Goal: Task Accomplishment & Management: Complete application form

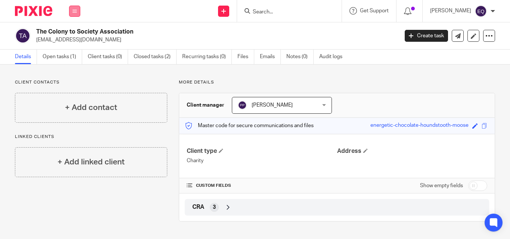
click at [74, 11] on icon at bounding box center [74, 11] width 4 height 4
click at [72, 58] on link "Clients" at bounding box center [73, 56] width 17 height 5
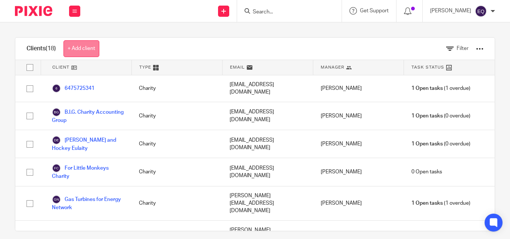
click at [92, 47] on link "+ Add client" at bounding box center [81, 48] width 36 height 17
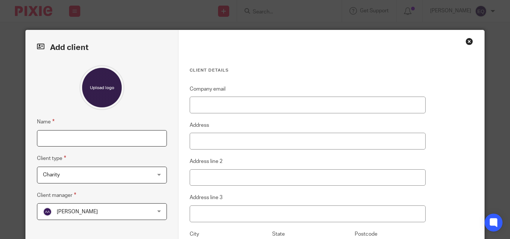
click at [95, 141] on input "Name" at bounding box center [102, 138] width 130 height 17
paste input "[DEMOGRAPHIC_DATA] COMMUNITY OF [GEOGRAPHIC_DATA]"
type input "[DEMOGRAPHIC_DATA] COMMUNITY OF [GEOGRAPHIC_DATA]"
click at [156, 214] on div "Abreham Ararsa Abreham Ararsa" at bounding box center [102, 211] width 130 height 17
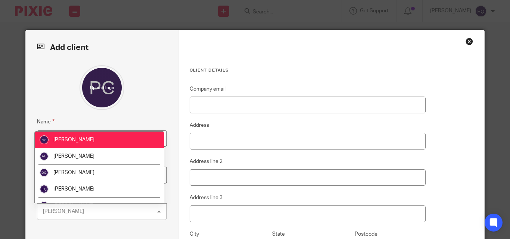
scroll to position [10, 0]
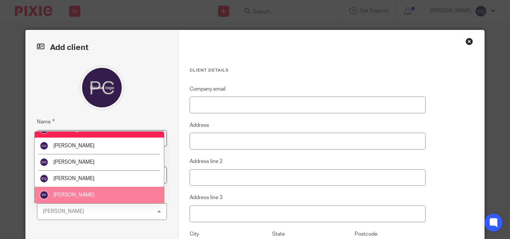
click at [87, 197] on span "[PERSON_NAME]" at bounding box center [73, 194] width 41 height 5
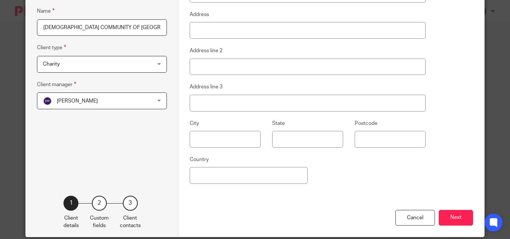
scroll to position [121, 0]
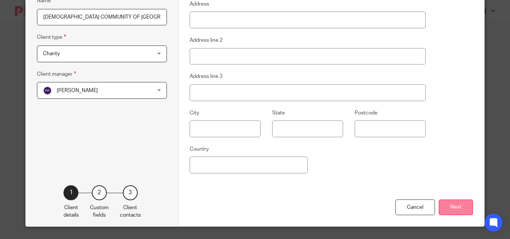
click at [458, 208] on button "Next" at bounding box center [455, 208] width 34 height 16
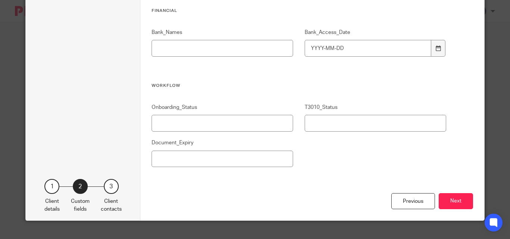
scroll to position [741, 0]
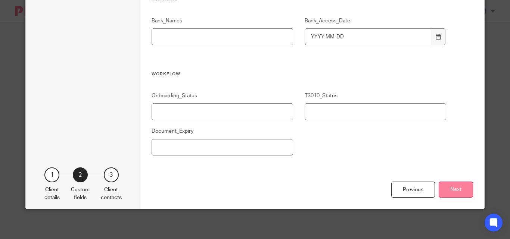
click at [451, 192] on button "Next" at bounding box center [455, 190] width 34 height 16
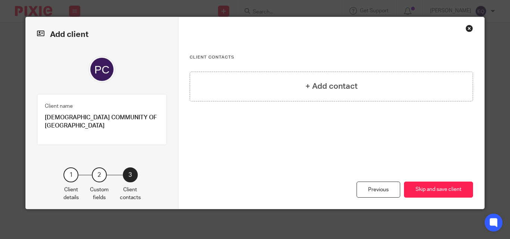
scroll to position [13, 0]
click at [438, 193] on button "Skip and save client" at bounding box center [438, 190] width 69 height 16
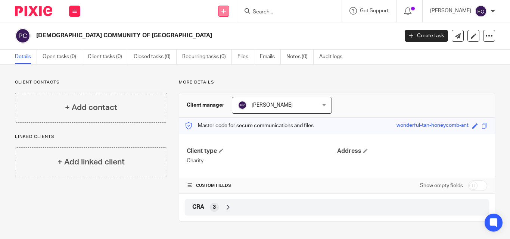
click at [226, 10] on icon at bounding box center [223, 11] width 4 height 4
click at [133, 9] on div "Send new email Create task Add client Request signature Get Support Contact via…" at bounding box center [299, 11] width 422 height 22
click at [76, 14] on button at bounding box center [74, 11] width 11 height 11
click at [69, 56] on link "Clients" at bounding box center [73, 56] width 17 height 5
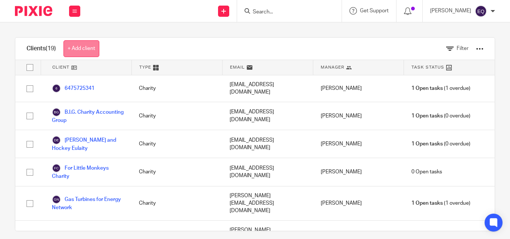
click at [83, 51] on link "+ Add client" at bounding box center [81, 48] width 36 height 17
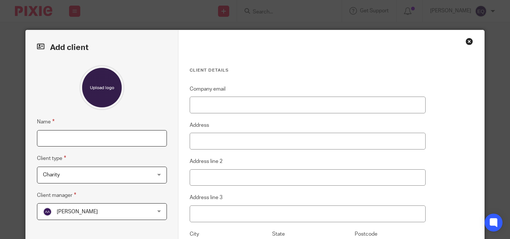
click at [52, 140] on input "Name" at bounding box center [102, 138] width 130 height 17
paste input "The Kamaredine Foundation"
type input "The Kamaredine Foundation"
click at [151, 213] on div "[PERSON_NAME] [PERSON_NAME]" at bounding box center [102, 211] width 130 height 17
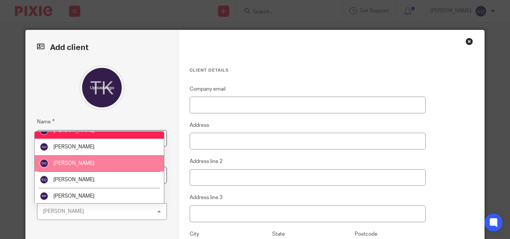
scroll to position [10, 0]
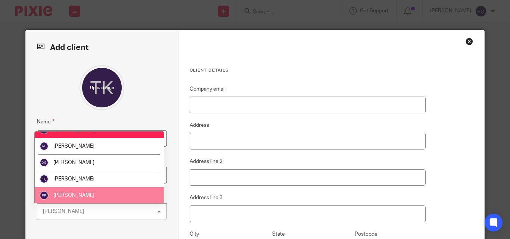
click at [121, 195] on li "[PERSON_NAME]" at bounding box center [99, 195] width 129 height 16
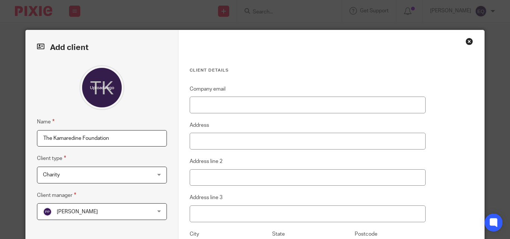
scroll to position [139, 0]
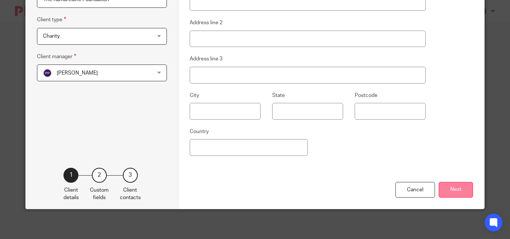
click at [461, 190] on button "Next" at bounding box center [455, 190] width 34 height 16
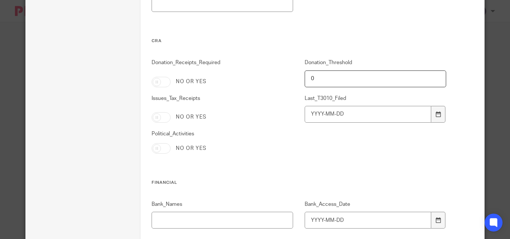
scroll to position [741, 0]
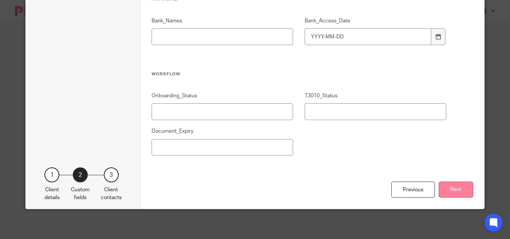
click at [458, 186] on button "Next" at bounding box center [455, 190] width 34 height 16
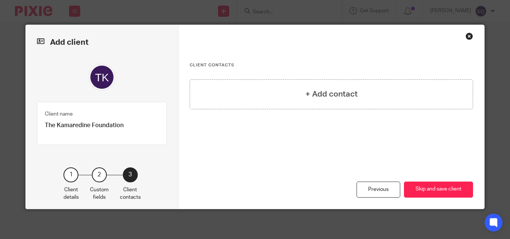
scroll to position [5, 0]
click at [458, 186] on button "Skip and save client" at bounding box center [438, 190] width 69 height 16
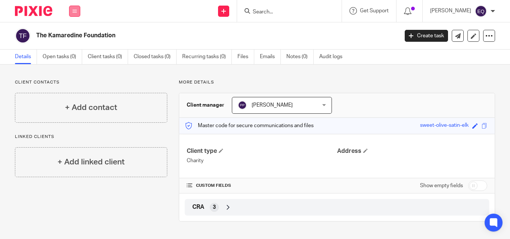
click at [74, 12] on icon at bounding box center [74, 11] width 4 height 4
click at [70, 56] on link "Clients" at bounding box center [73, 56] width 17 height 5
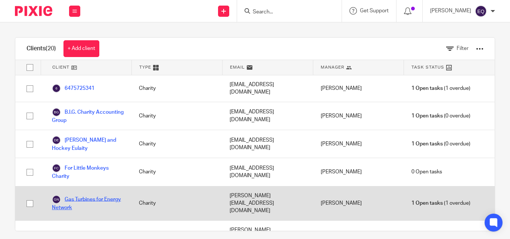
click at [78, 196] on link "Gas Turbines for Energy Network" at bounding box center [88, 203] width 72 height 16
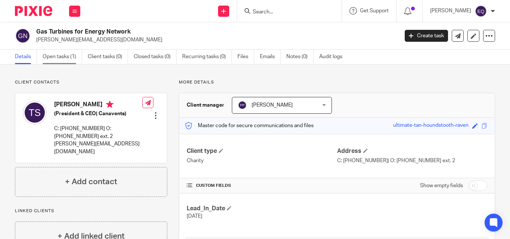
click at [53, 54] on link "Open tasks (1)" at bounding box center [63, 57] width 40 height 15
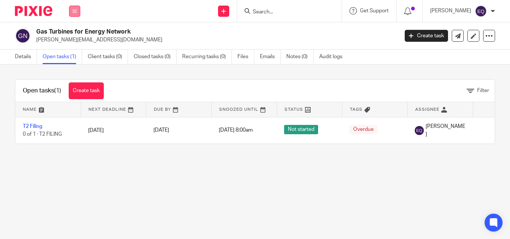
click at [77, 12] on button at bounding box center [74, 11] width 11 height 11
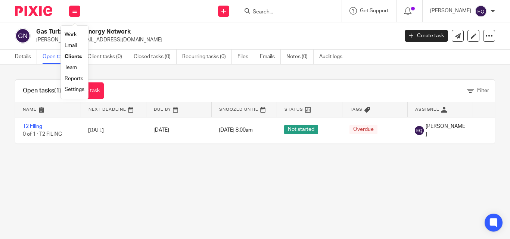
click at [72, 56] on link "Clients" at bounding box center [73, 56] width 17 height 5
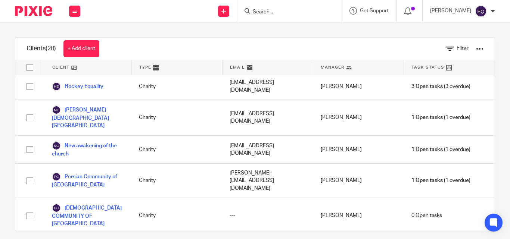
scroll to position [183, 0]
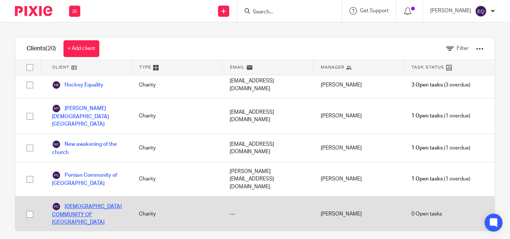
click at [74, 202] on link "[DEMOGRAPHIC_DATA] COMMUNITY OF [GEOGRAPHIC_DATA]" at bounding box center [88, 214] width 72 height 24
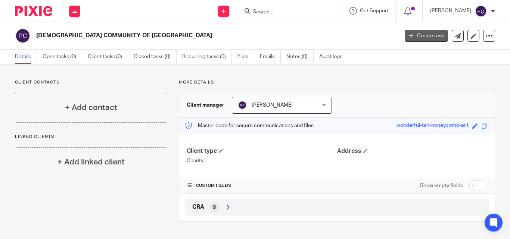
click at [421, 35] on link "Create task" at bounding box center [425, 36] width 43 height 12
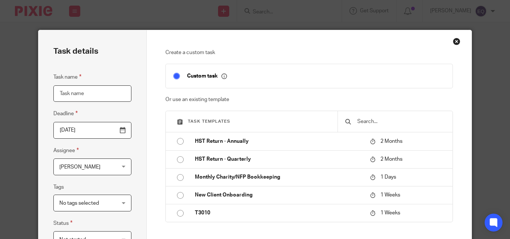
paste input "Gas Turbines for Energy Network"
click at [57, 94] on input "Gas Turbines for Energy Network" at bounding box center [92, 93] width 78 height 17
type input "G"
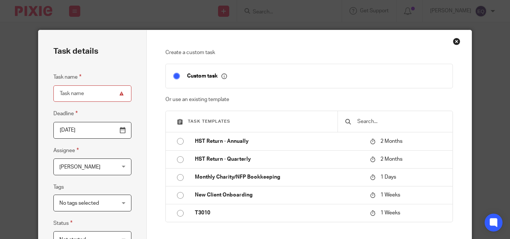
type input "t"
type input "T2 FILING"
click at [87, 131] on input "2025-08-13" at bounding box center [92, 130] width 78 height 17
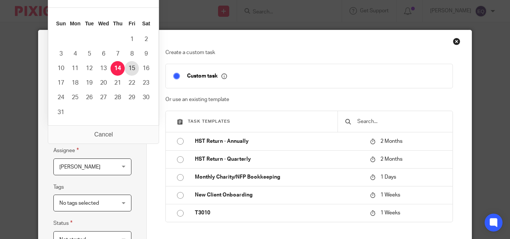
type input "2025-08-14"
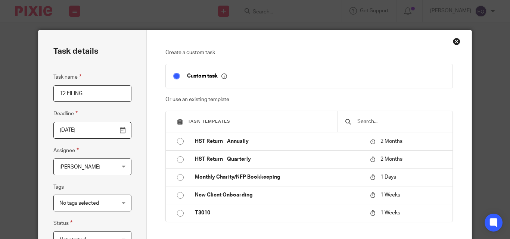
scroll to position [184, 0]
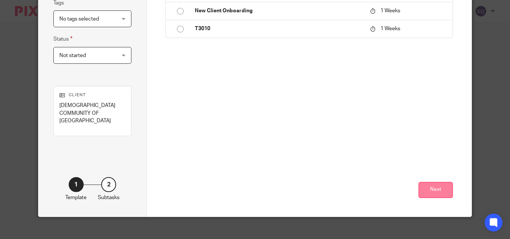
click at [436, 183] on button "Next" at bounding box center [435, 190] width 34 height 16
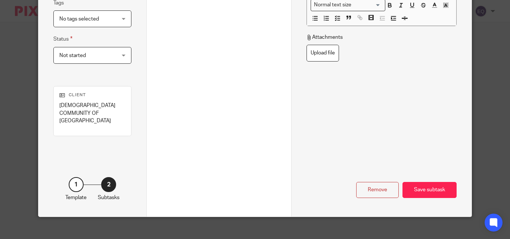
click at [436, 183] on div "Save subtask" at bounding box center [429, 190] width 54 height 16
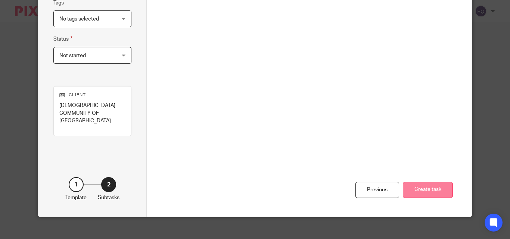
click at [424, 184] on button "Create task" at bounding box center [427, 190] width 50 height 16
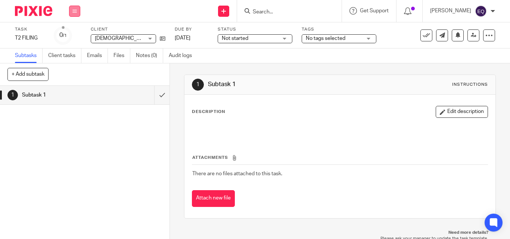
click at [77, 9] on button at bounding box center [74, 11] width 11 height 11
click at [69, 57] on link "Clients" at bounding box center [73, 56] width 16 height 5
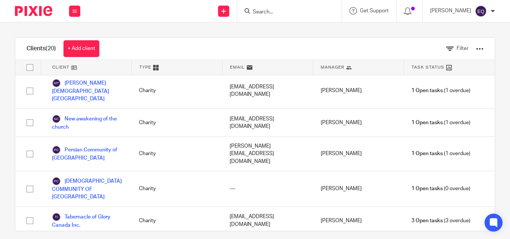
scroll to position [210, 0]
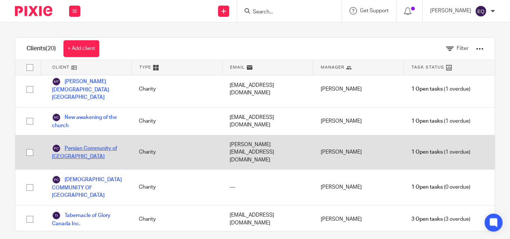
click at [84, 144] on link "Persian Community of [GEOGRAPHIC_DATA]" at bounding box center [88, 152] width 72 height 16
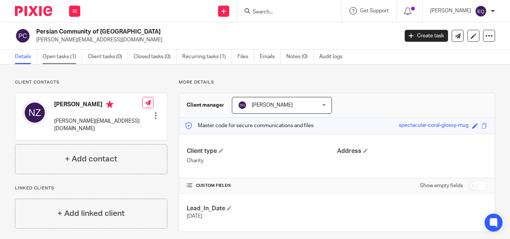
click at [58, 59] on link "Open tasks (1)" at bounding box center [63, 57] width 40 height 15
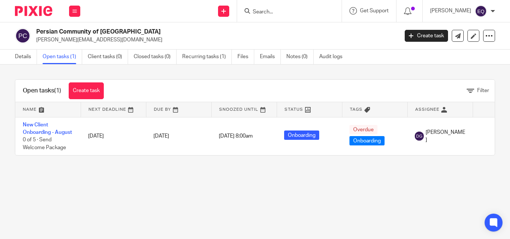
click at [56, 59] on link "Open tasks (1)" at bounding box center [63, 57] width 40 height 15
click at [74, 12] on icon at bounding box center [74, 11] width 4 height 4
click at [75, 58] on link "Clients" at bounding box center [73, 56] width 17 height 5
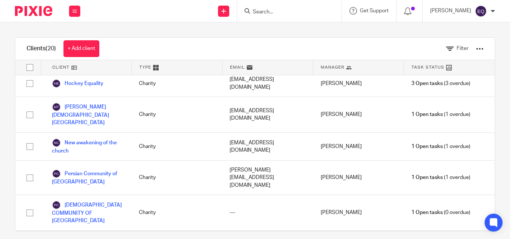
scroll to position [192, 0]
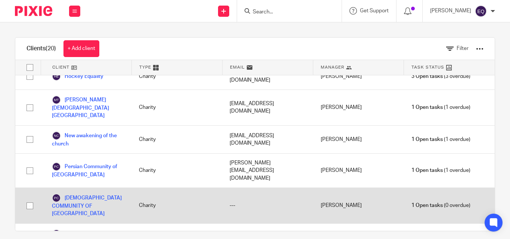
click at [29, 199] on input "checkbox" at bounding box center [30, 206] width 14 height 14
checkbox input "true"
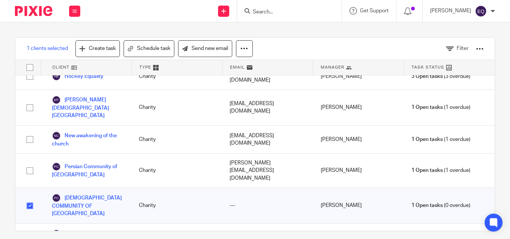
click at [476, 49] on div at bounding box center [479, 48] width 7 height 7
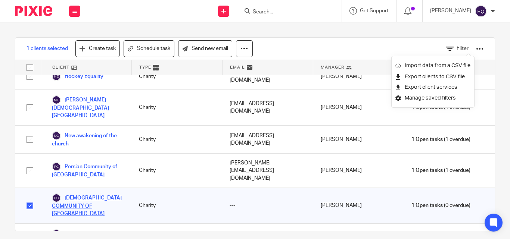
click at [77, 194] on link "PERSIAN COMMUNITY OF SIMCOE COUNTY" at bounding box center [88, 206] width 72 height 24
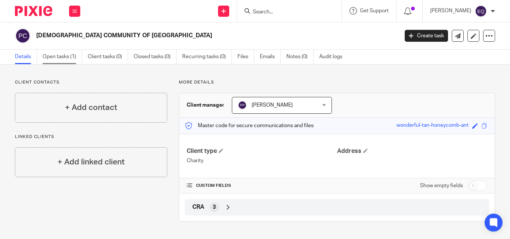
click at [54, 57] on link "Open tasks (1)" at bounding box center [63, 57] width 40 height 15
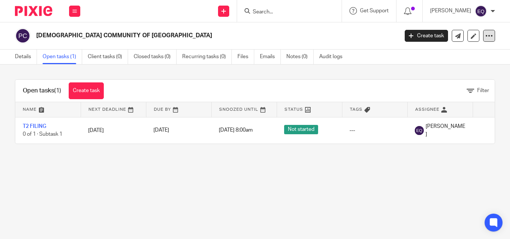
click at [485, 36] on icon at bounding box center [488, 35] width 7 height 7
click at [60, 32] on h2 "[DEMOGRAPHIC_DATA] COMMUNITY OF [GEOGRAPHIC_DATA]" at bounding box center [179, 36] width 286 height 8
click at [468, 40] on link at bounding box center [473, 36] width 12 height 12
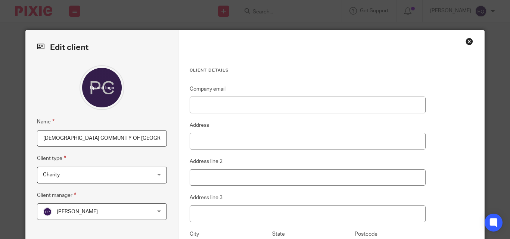
click at [465, 40] on div "Close this dialog window" at bounding box center [468, 41] width 7 height 7
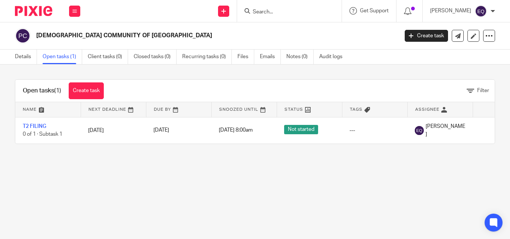
click at [25, 40] on img at bounding box center [23, 36] width 16 height 16
click at [485, 34] on icon at bounding box center [488, 35] width 7 height 7
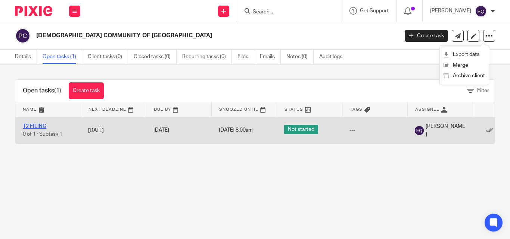
click at [33, 126] on link "T2 FILING" at bounding box center [34, 126] width 23 height 5
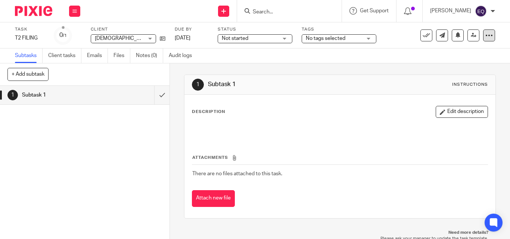
click at [485, 35] on icon at bounding box center [488, 35] width 7 height 7
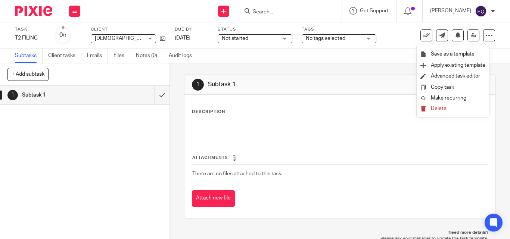
click at [438, 110] on span "Delete" at bounding box center [438, 108] width 16 height 5
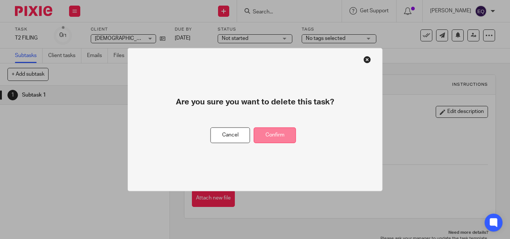
click at [273, 136] on button "Confirm" at bounding box center [275, 135] width 42 height 16
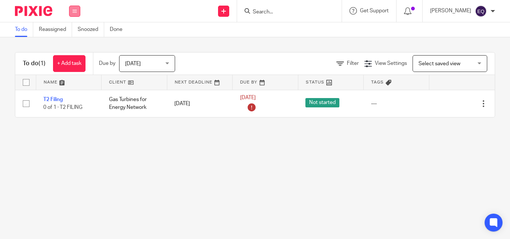
click at [75, 10] on icon at bounding box center [74, 11] width 4 height 4
click at [74, 56] on link "Clients" at bounding box center [73, 56] width 16 height 5
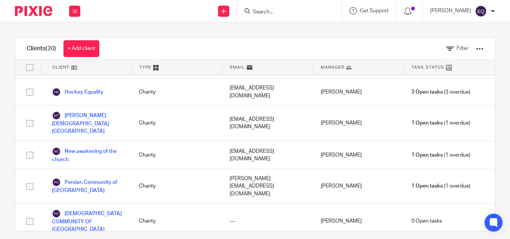
scroll to position [181, 0]
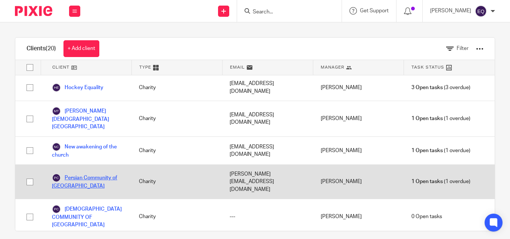
click at [76, 173] on link "Persian Community of [GEOGRAPHIC_DATA]" at bounding box center [88, 181] width 72 height 16
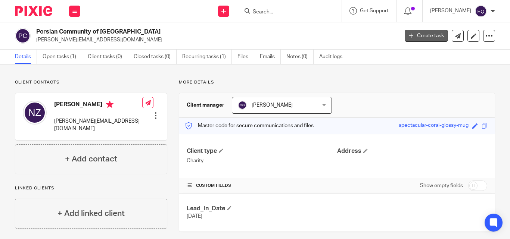
click at [429, 35] on link "Create task" at bounding box center [425, 36] width 43 height 12
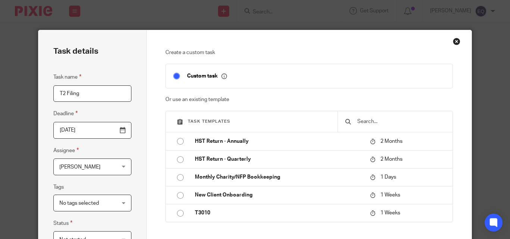
type input "T2 Filing"
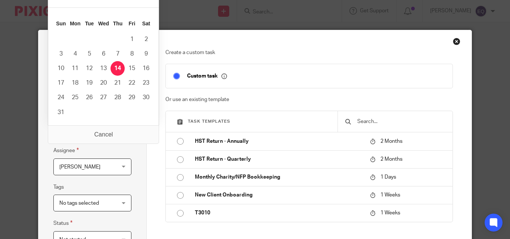
click at [123, 132] on input "2025-08-13" at bounding box center [92, 130] width 78 height 17
type input "2025-08-14"
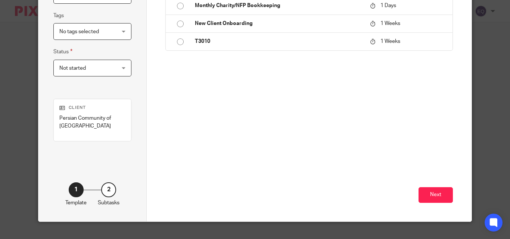
scroll to position [179, 0]
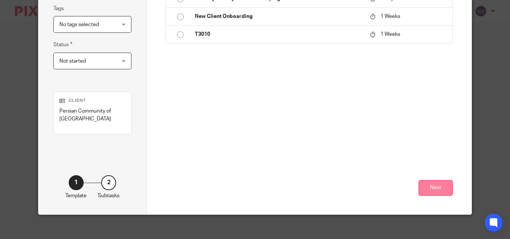
click at [433, 187] on button "Next" at bounding box center [435, 188] width 34 height 16
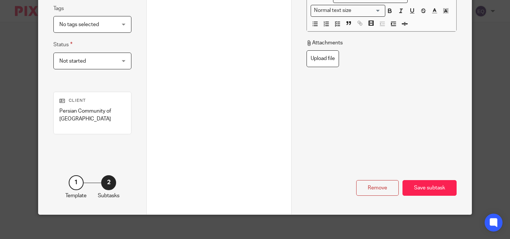
click at [433, 187] on div "Save subtask" at bounding box center [429, 188] width 54 height 16
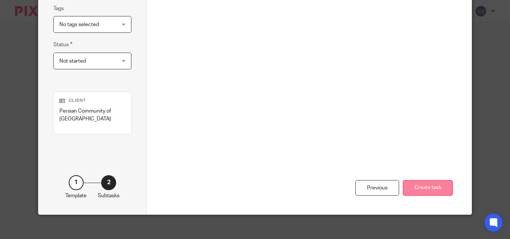
click at [433, 184] on button "Create task" at bounding box center [427, 188] width 50 height 16
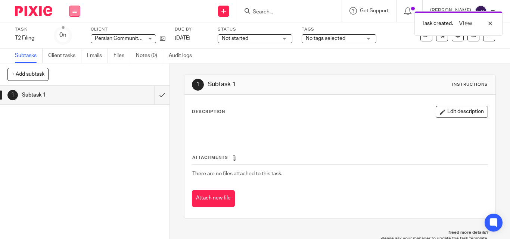
click at [74, 11] on icon at bounding box center [74, 11] width 4 height 4
click at [72, 57] on link "Clients" at bounding box center [73, 56] width 16 height 5
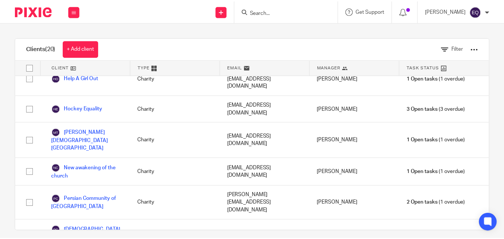
scroll to position [161, 0]
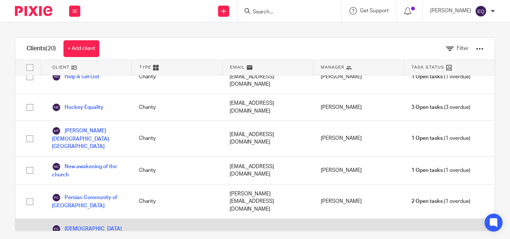
click at [31, 230] on input "checkbox" at bounding box center [30, 237] width 14 height 14
checkbox input "true"
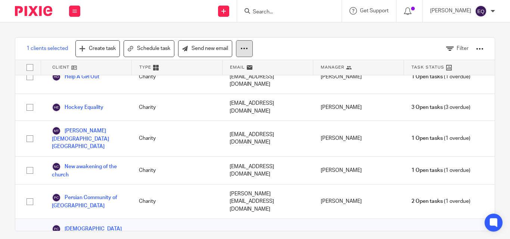
click at [244, 48] on icon at bounding box center [243, 48] width 7 height 7
click at [214, 79] on button "Archive" at bounding box center [223, 81] width 50 height 10
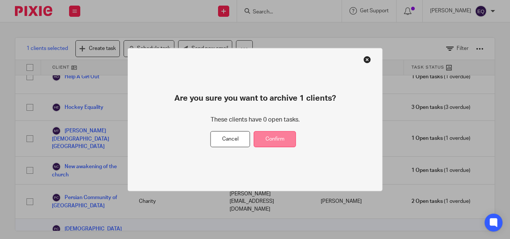
click at [275, 140] on button "Confirm" at bounding box center [275, 139] width 42 height 16
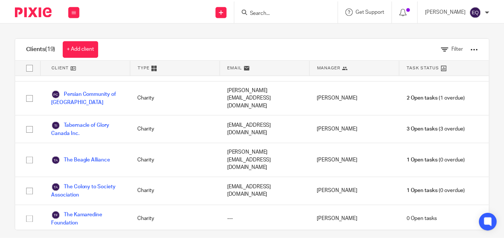
scroll to position [267, 0]
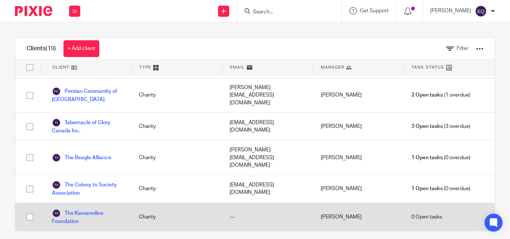
click at [29, 210] on input "checkbox" at bounding box center [30, 217] width 14 height 14
checkbox input "true"
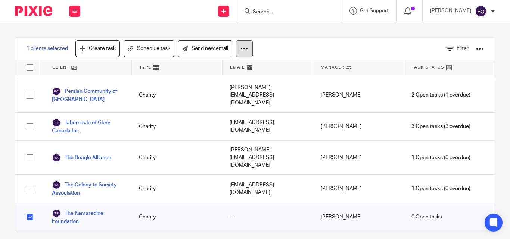
click at [244, 48] on icon at bounding box center [243, 48] width 7 height 7
click at [215, 82] on button "Archive" at bounding box center [223, 81] width 50 height 10
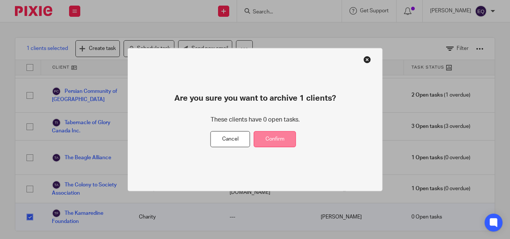
click at [277, 142] on button "Confirm" at bounding box center [275, 139] width 42 height 16
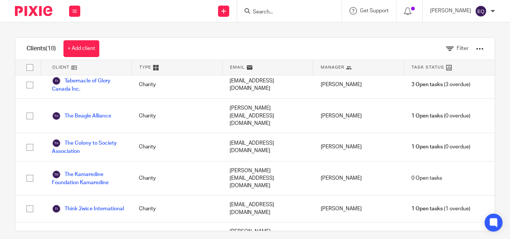
scroll to position [299, 0]
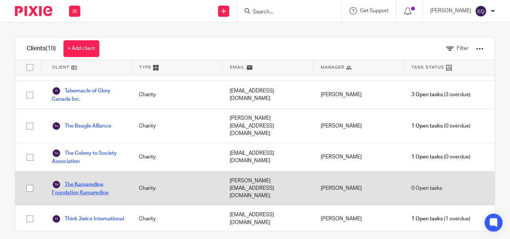
click at [81, 180] on link "The Kamaredine Foundation Kamaredine" at bounding box center [88, 188] width 72 height 16
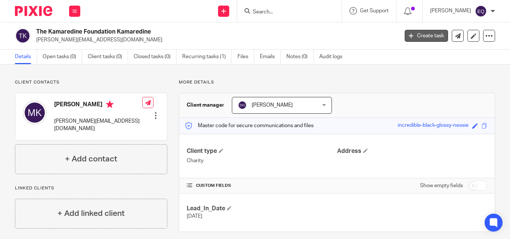
click at [418, 35] on link "Create task" at bounding box center [425, 36] width 43 height 12
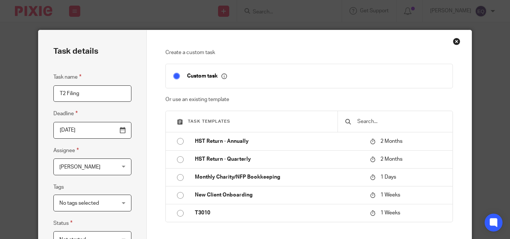
type input "T2 Filing"
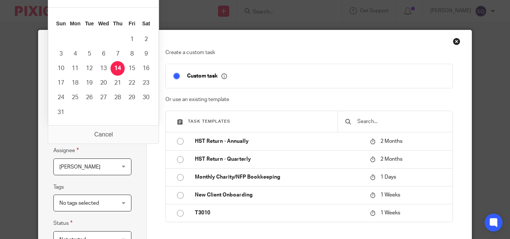
click at [122, 130] on input "2025-08-13" at bounding box center [92, 130] width 78 height 17
type input "2025-08-14"
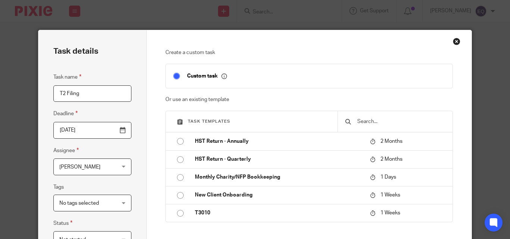
scroll to position [184, 0]
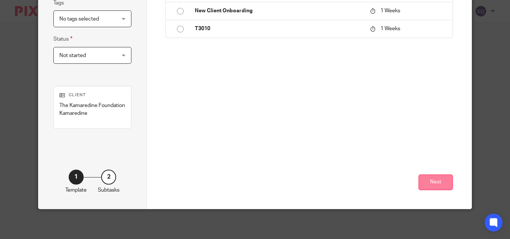
click at [438, 182] on button "Next" at bounding box center [435, 183] width 34 height 16
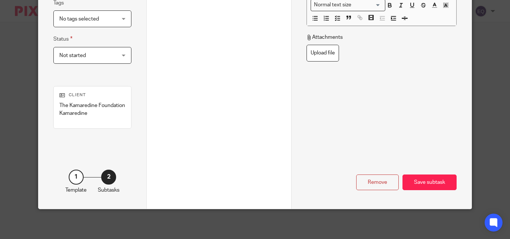
click at [438, 182] on div "Save subtask" at bounding box center [429, 183] width 54 height 16
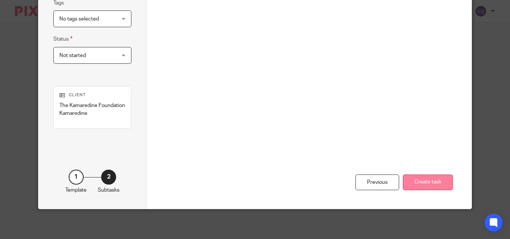
click at [428, 186] on button "Create task" at bounding box center [427, 183] width 50 height 16
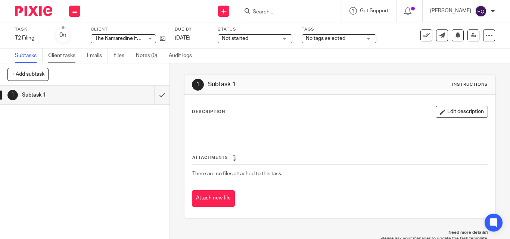
click at [65, 57] on link "Client tasks" at bounding box center [64, 55] width 33 height 15
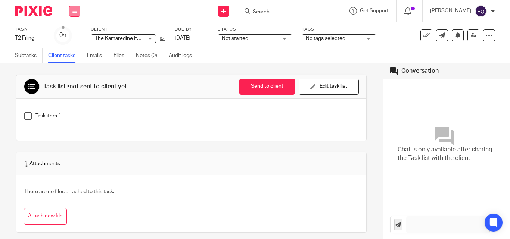
click at [72, 10] on button at bounding box center [74, 11] width 11 height 11
click at [71, 55] on link "Clients" at bounding box center [73, 56] width 16 height 5
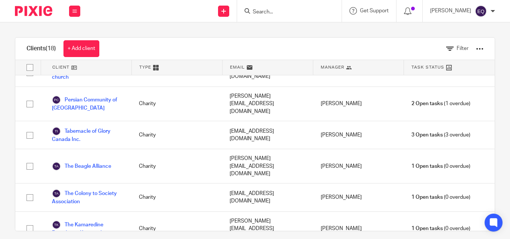
scroll to position [264, 0]
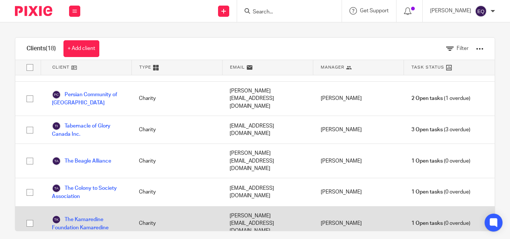
drag, startPoint x: 219, startPoint y: 168, endPoint x: 288, endPoint y: 166, distance: 69.0
click at [288, 207] on div "[PERSON_NAME][EMAIL_ADDRESS][DOMAIN_NAME]" at bounding box center [267, 224] width 91 height 34
drag, startPoint x: 292, startPoint y: 167, endPoint x: 220, endPoint y: 166, distance: 71.6
click at [222, 207] on div "[PERSON_NAME][EMAIL_ADDRESS][DOMAIN_NAME]" at bounding box center [267, 224] width 91 height 34
click at [29, 216] on input "checkbox" at bounding box center [30, 223] width 14 height 14
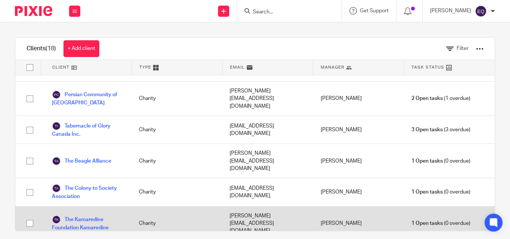
checkbox input "true"
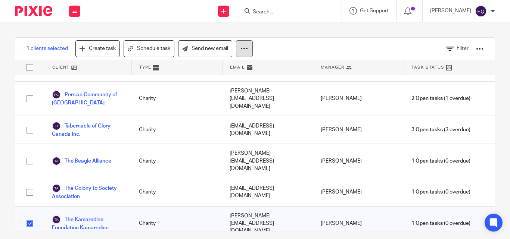
click at [247, 50] on icon at bounding box center [243, 48] width 7 height 7
click at [79, 215] on link "The Kamaredine Foundation Kamaredine" at bounding box center [88, 223] width 72 height 16
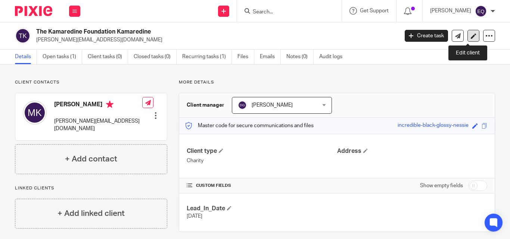
click at [470, 37] on icon at bounding box center [473, 36] width 6 height 6
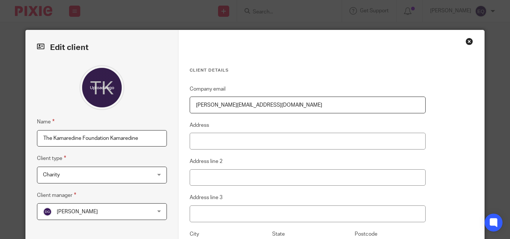
drag, startPoint x: 264, startPoint y: 106, endPoint x: 184, endPoint y: 105, distance: 80.6
click at [184, 105] on div "Client details Company email [PERSON_NAME][EMAIL_ADDRESS][DOMAIN_NAME] Address …" at bounding box center [330, 188] width 305 height 317
click at [467, 41] on div "Close this dialog window" at bounding box center [468, 41] width 7 height 7
